Goal: Find specific page/section: Find specific page/section

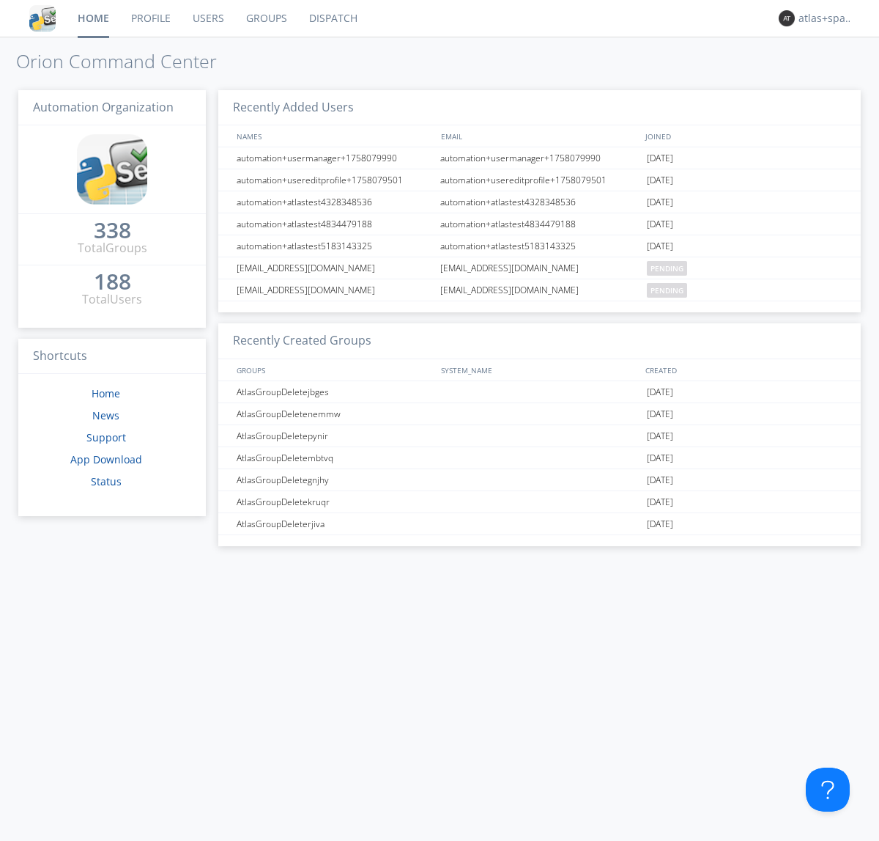
click at [332, 18] on link "Dispatch" at bounding box center [333, 18] width 70 height 37
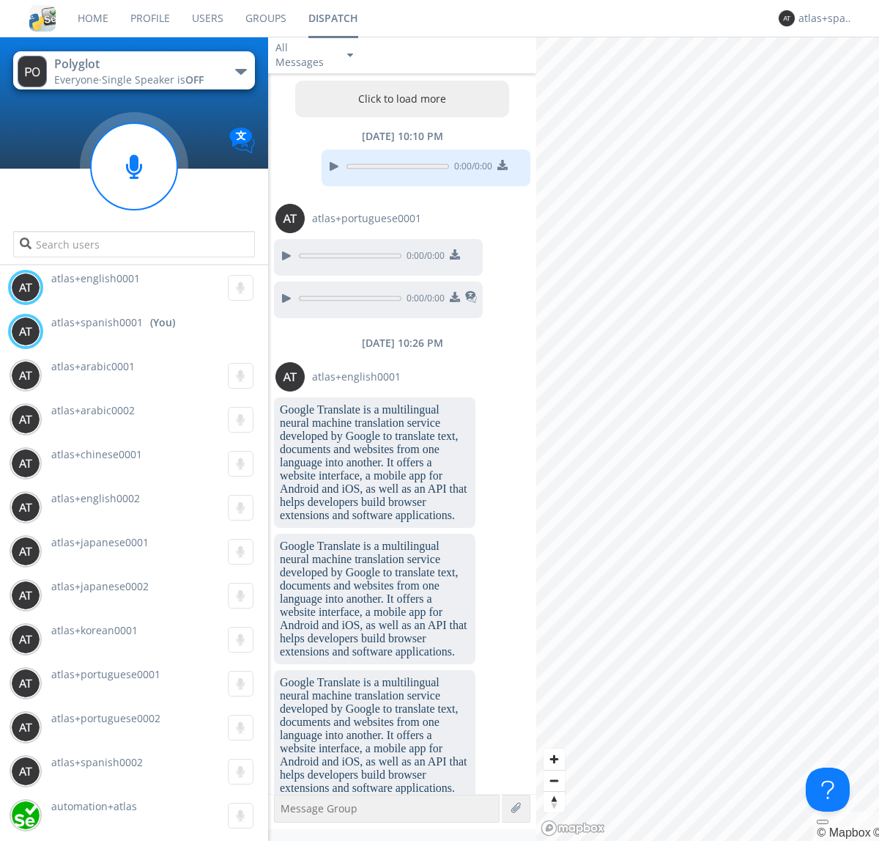
click at [399, 99] on button "Click to load more" at bounding box center [402, 99] width 215 height 37
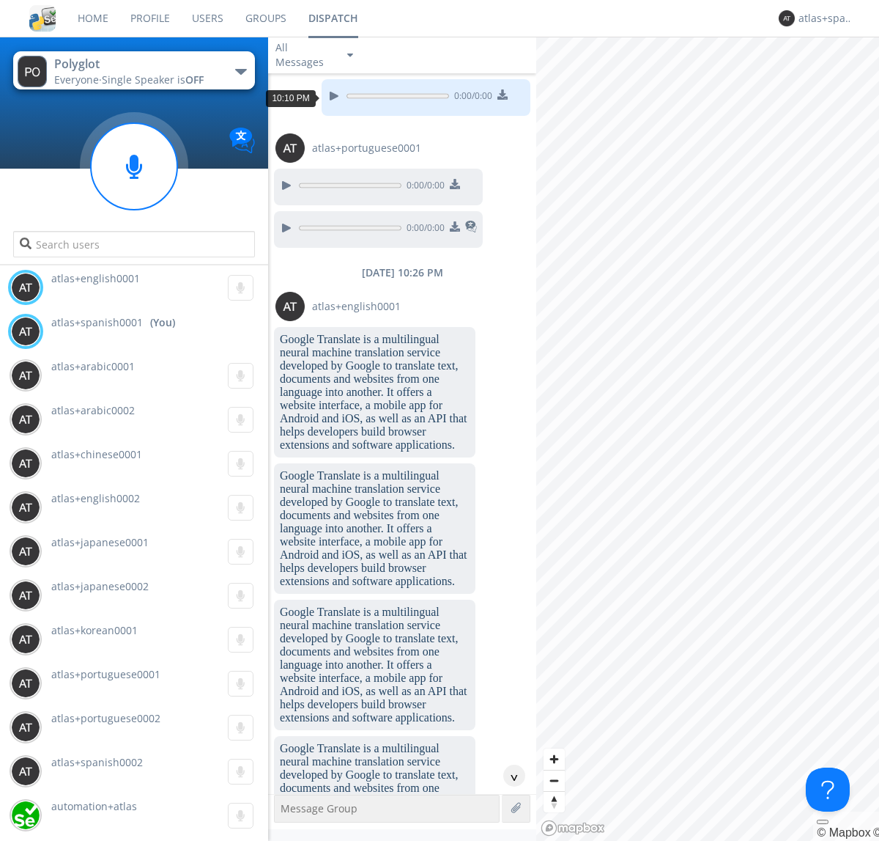
scroll to position [70, 0]
click at [509, 775] on div "^" at bounding box center [514, 775] width 22 height 22
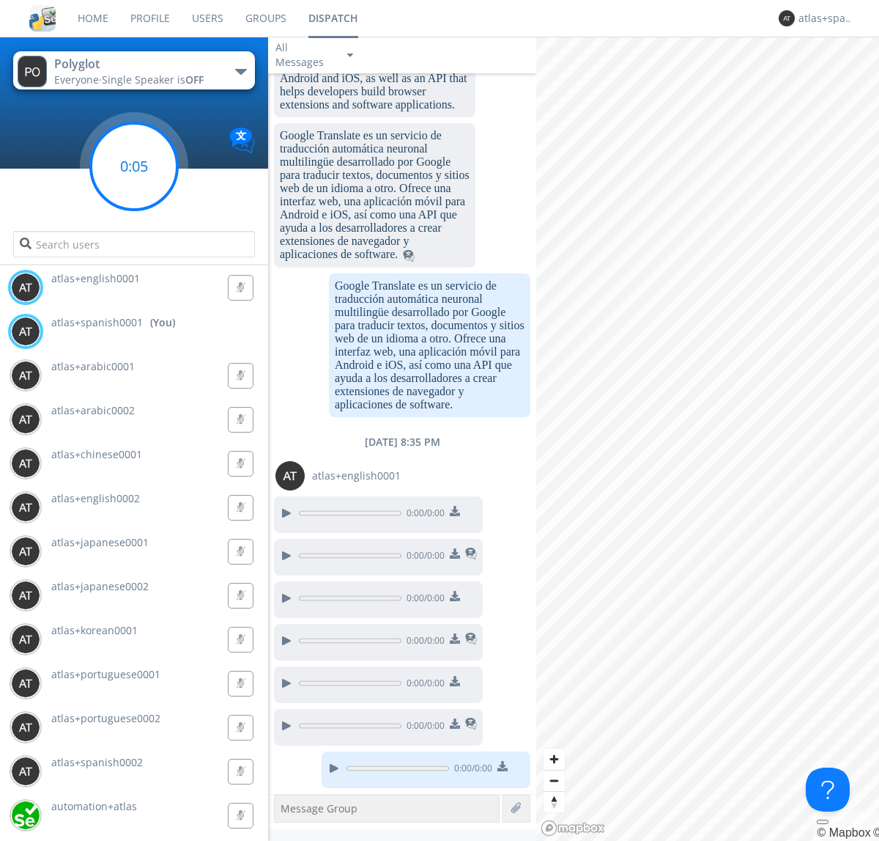
scroll to position [1539, 0]
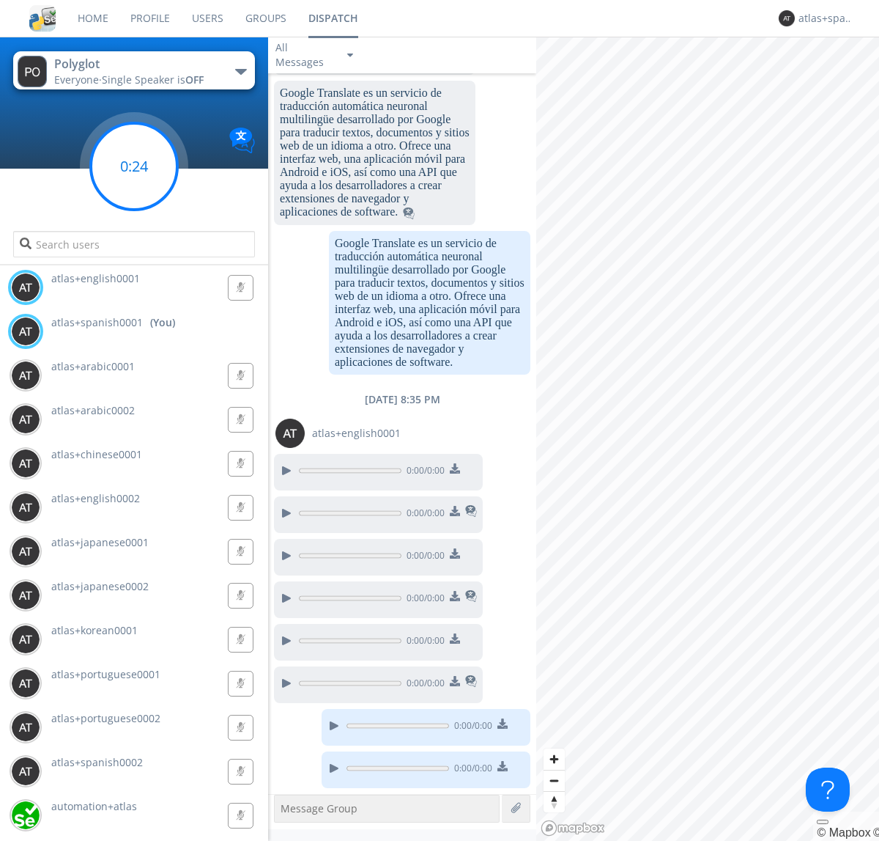
click at [134, 166] on g at bounding box center [134, 166] width 86 height 86
click at [822, 18] on div "atlas+spanish0001" at bounding box center [826, 18] width 55 height 15
